Goal: Contribute content: Add original content to the website for others to see

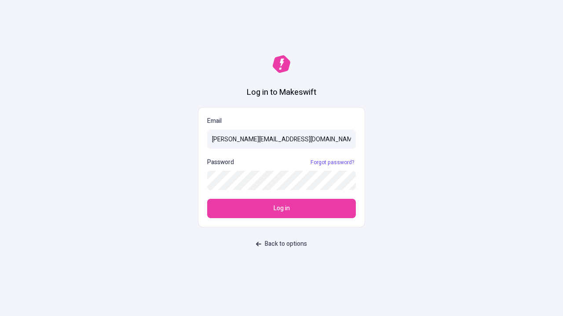
type input "[PERSON_NAME][EMAIL_ADDRESS][DOMAIN_NAME]"
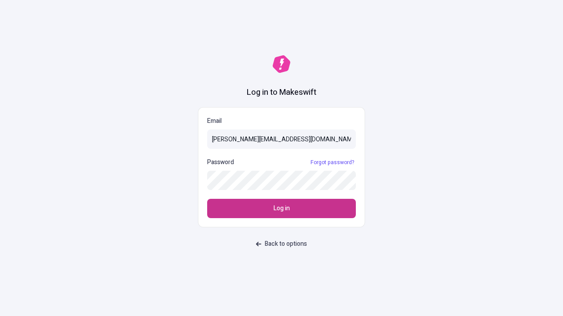
click at [281, 209] on span "Log in" at bounding box center [281, 209] width 16 height 10
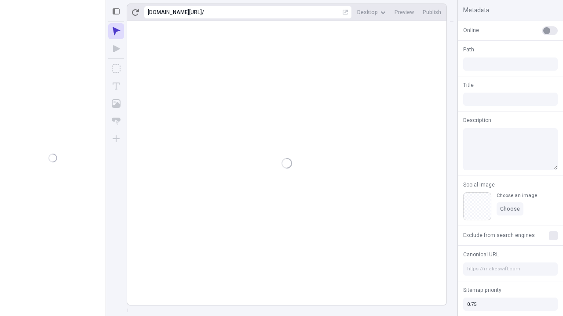
type input "/page"
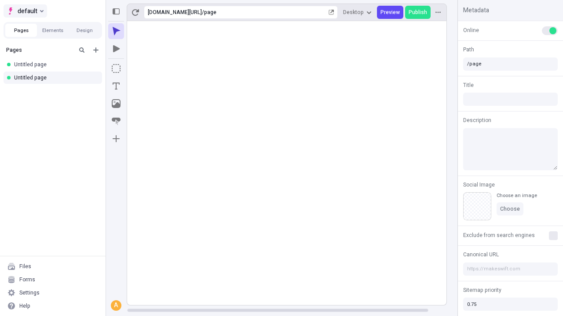
click at [25, 11] on span "default" at bounding box center [28, 11] width 20 height 11
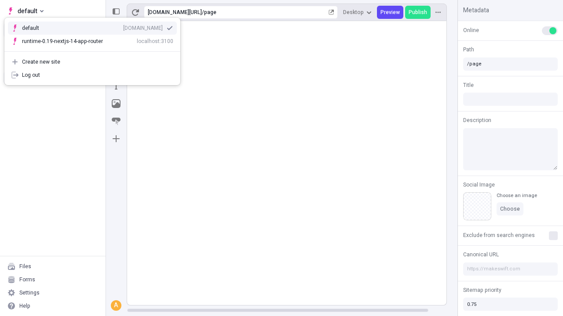
click at [92, 62] on div "Create new site" at bounding box center [97, 61] width 151 height 7
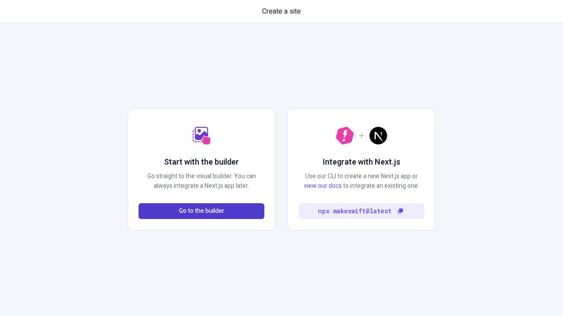
click at [201, 211] on span "Go to the builder" at bounding box center [201, 212] width 45 height 10
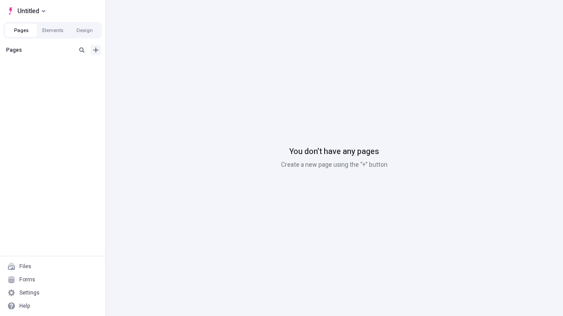
click at [96, 50] on icon "Add new" at bounding box center [95, 49] width 5 height 5
click at [142, 68] on span "Blank page" at bounding box center [147, 68] width 54 height 7
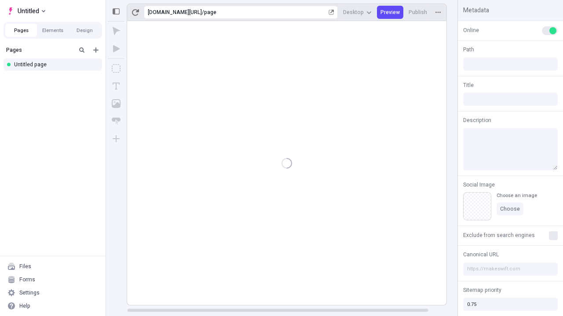
type input "/page"
click at [116, 69] on icon "Box" at bounding box center [116, 68] width 9 height 9
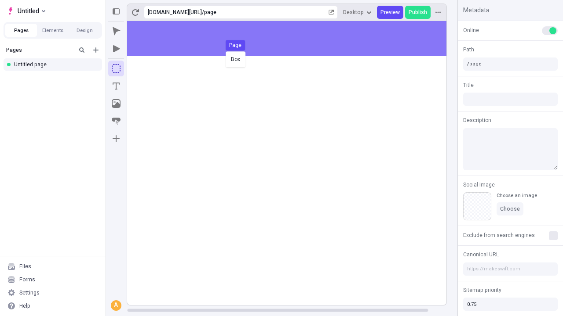
click at [295, 39] on div "Box Page" at bounding box center [281, 158] width 563 height 316
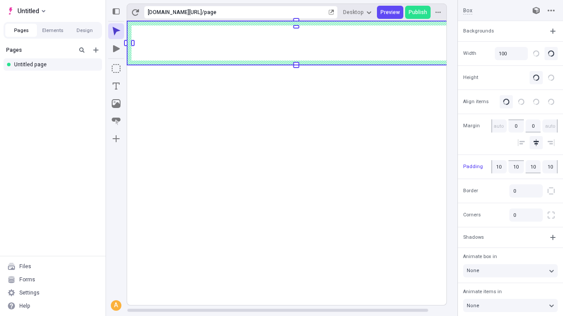
click at [116, 104] on icon "Image" at bounding box center [116, 103] width 9 height 9
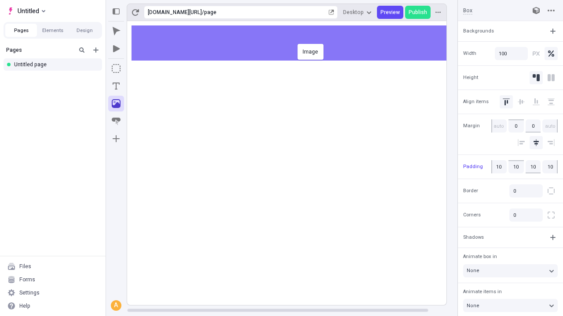
click at [295, 43] on div "Image" at bounding box center [281, 158] width 563 height 316
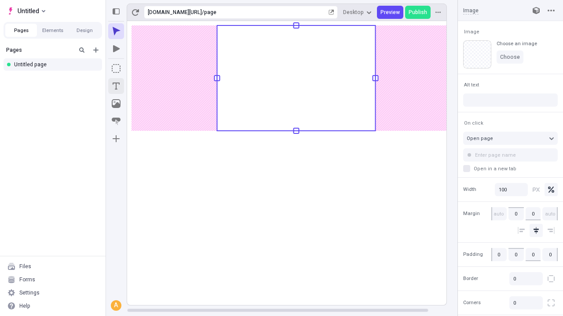
click at [116, 86] on icon "Text" at bounding box center [116, 86] width 7 height 7
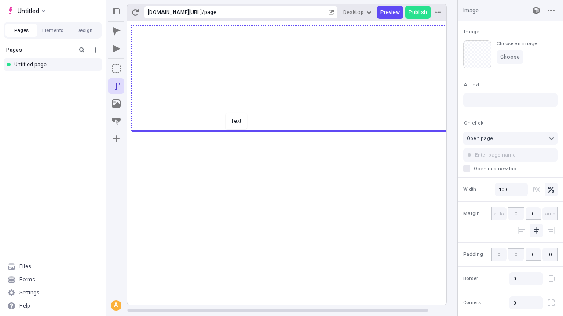
click at [295, 130] on div "Text" at bounding box center [281, 158] width 563 height 316
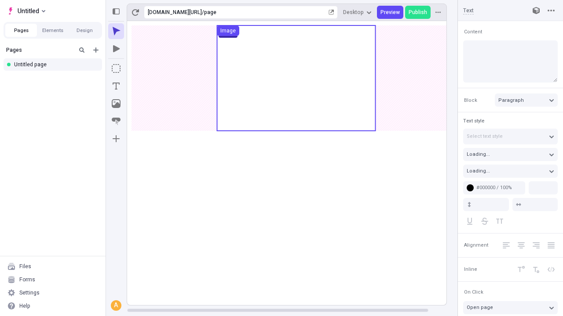
type input "18"
type input "1.5"
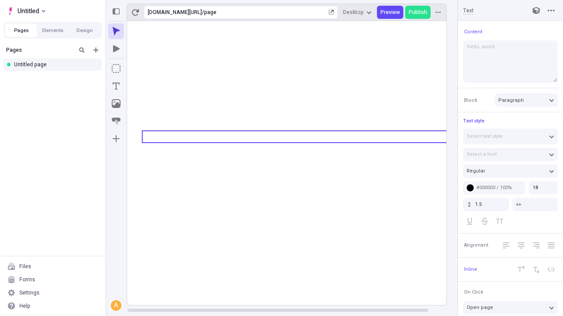
type textarea "Hello, world!"
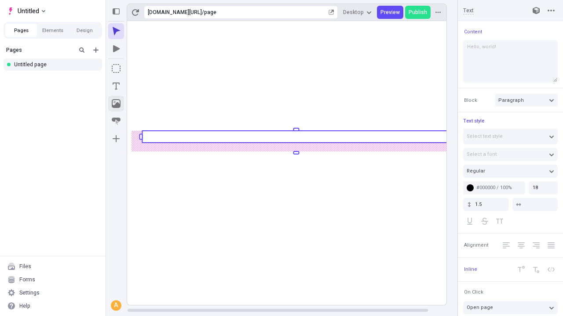
click at [116, 104] on icon "Image" at bounding box center [116, 103] width 9 height 9
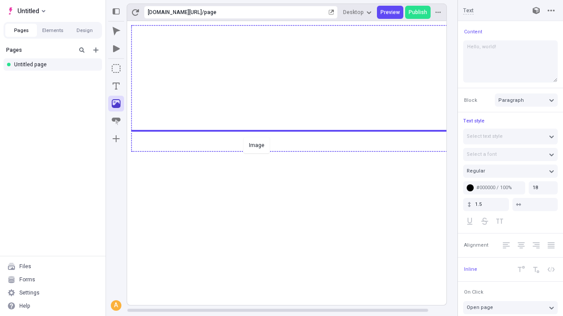
click at [295, 151] on div "Image" at bounding box center [281, 158] width 563 height 316
